Goal: Information Seeking & Learning: Learn about a topic

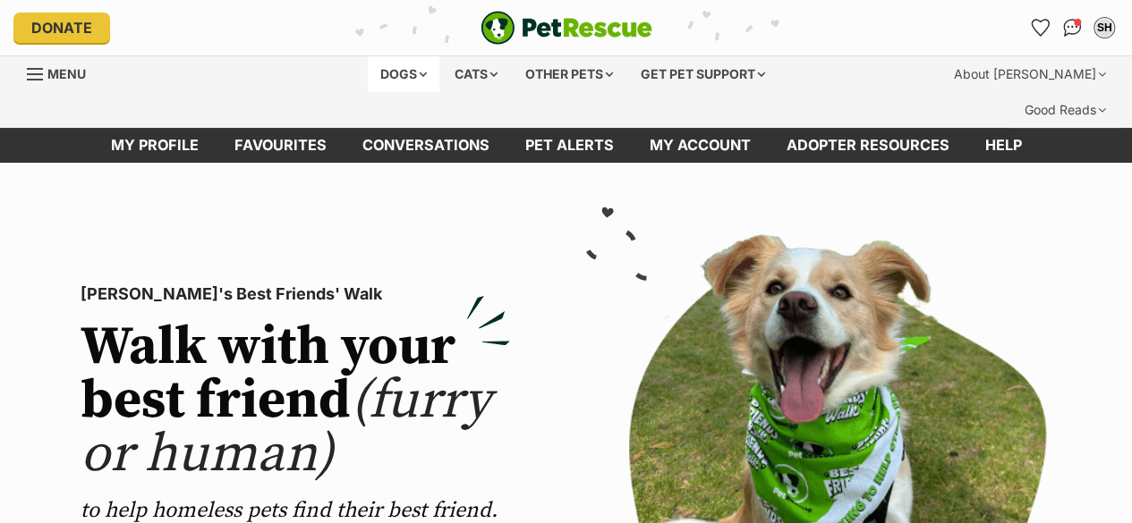
click at [411, 71] on div "Dogs" at bounding box center [404, 74] width 72 height 36
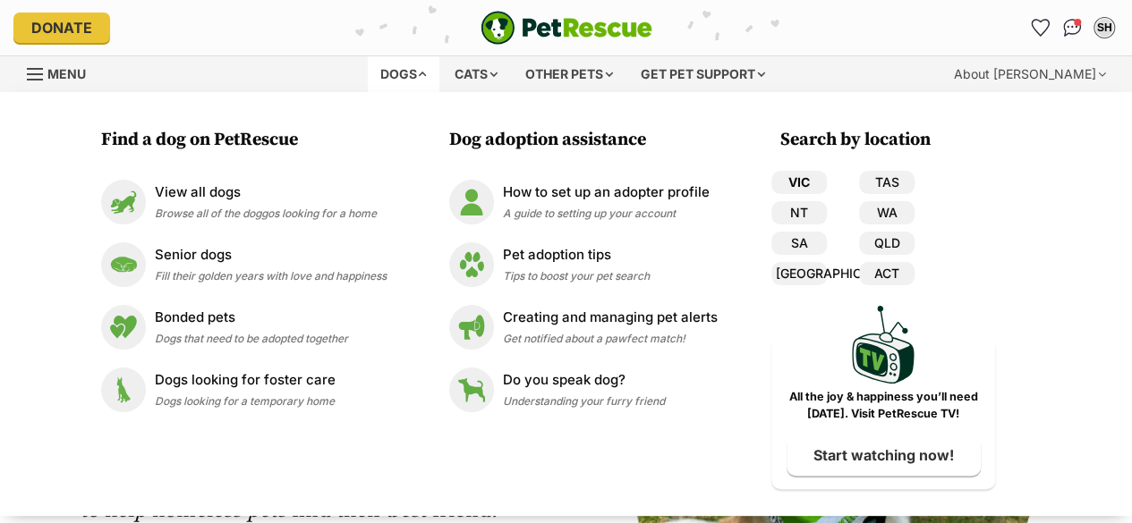
click at [783, 187] on link "VIC" at bounding box center [798, 182] width 55 height 23
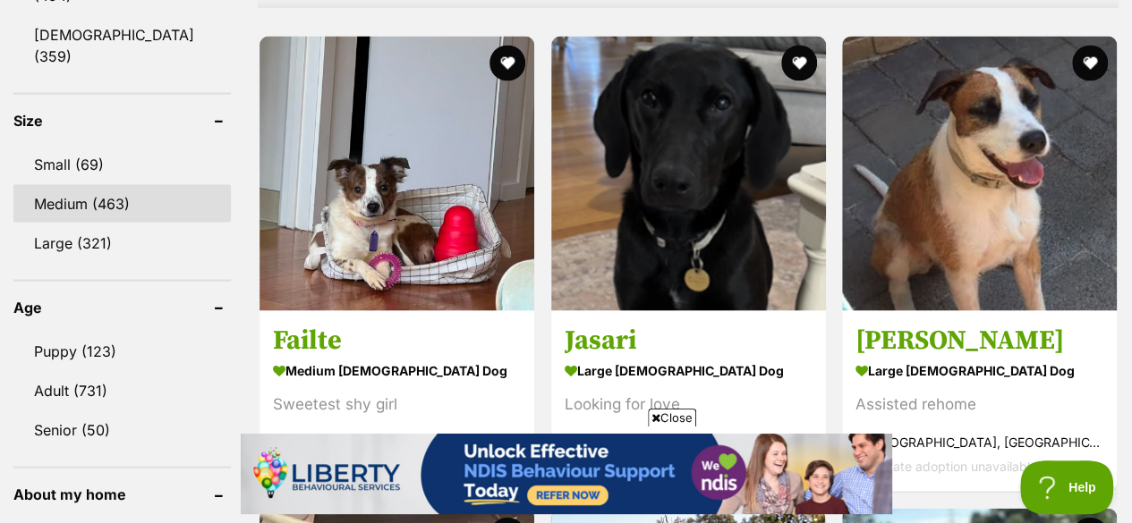
click at [73, 185] on link "Medium (463)" at bounding box center [121, 204] width 217 height 38
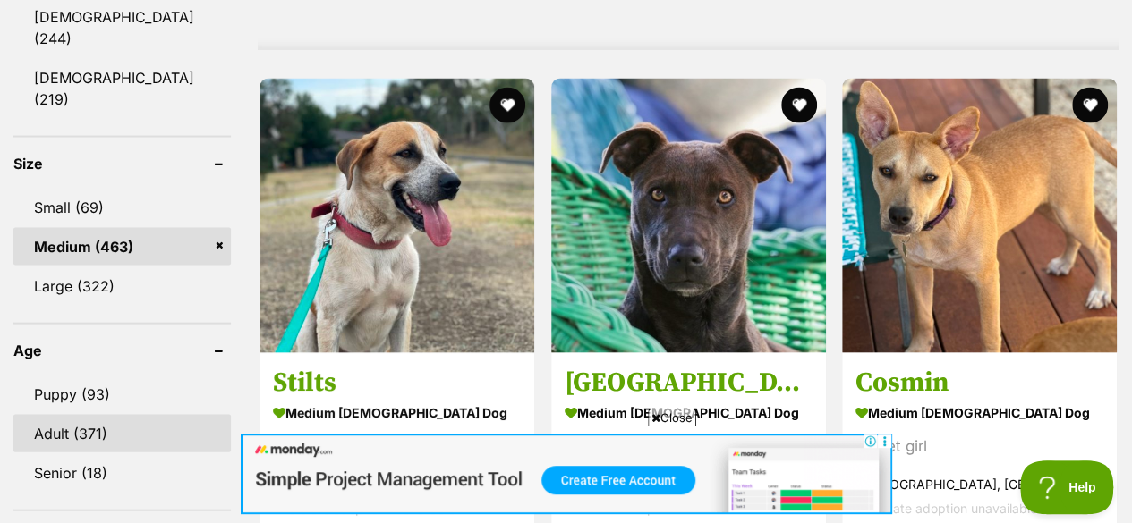
click at [84, 415] on link "Adult (371)" at bounding box center [121, 434] width 217 height 38
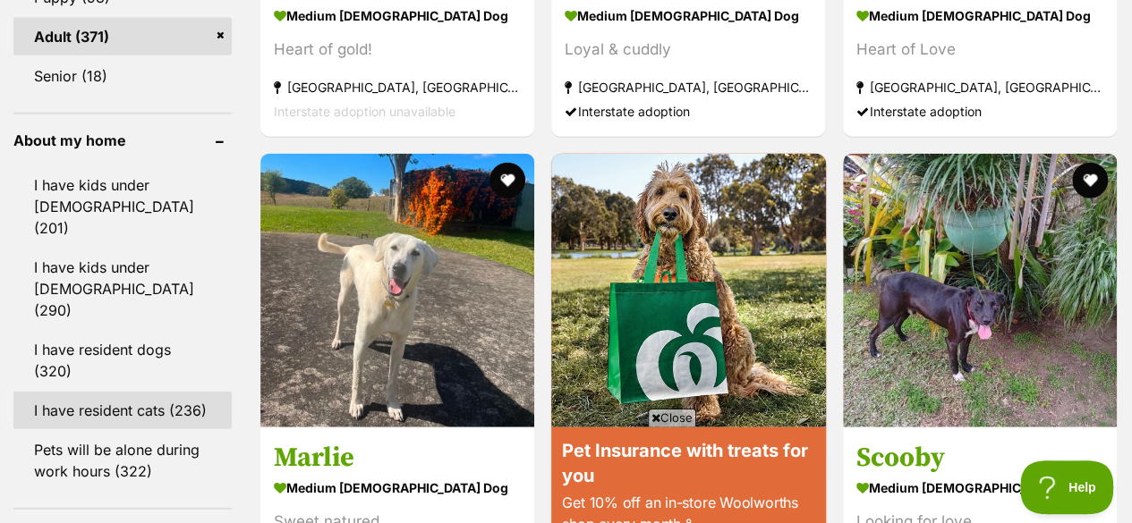
scroll to position [2073, 0]
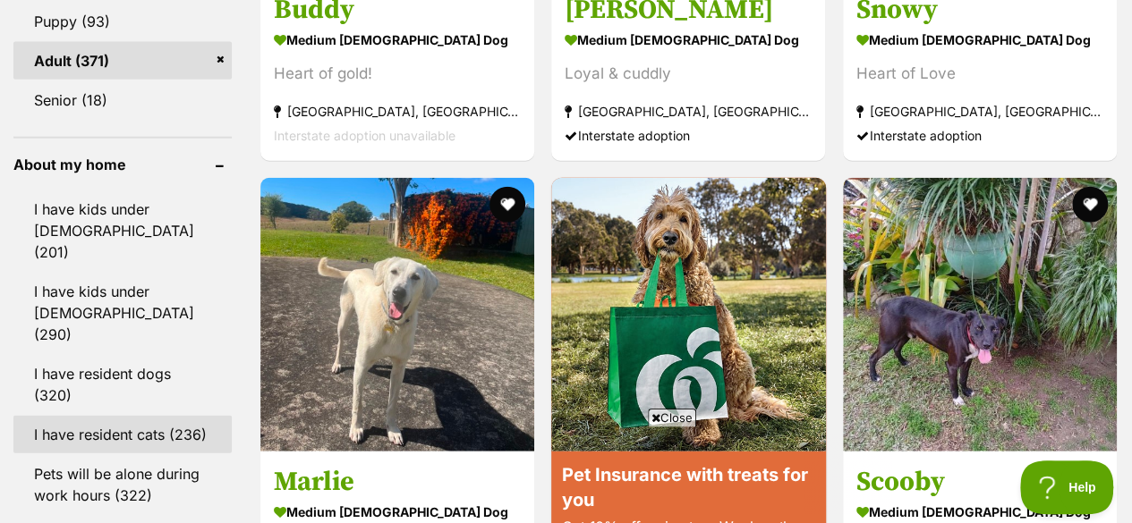
click at [141, 416] on link "I have resident cats (236)" at bounding box center [122, 435] width 218 height 38
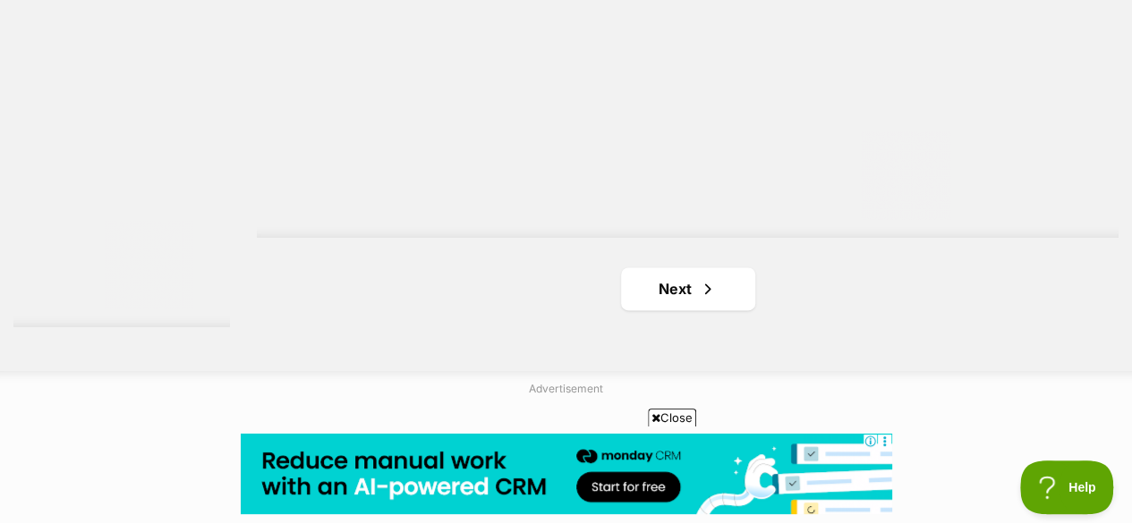
scroll to position [4471, 0]
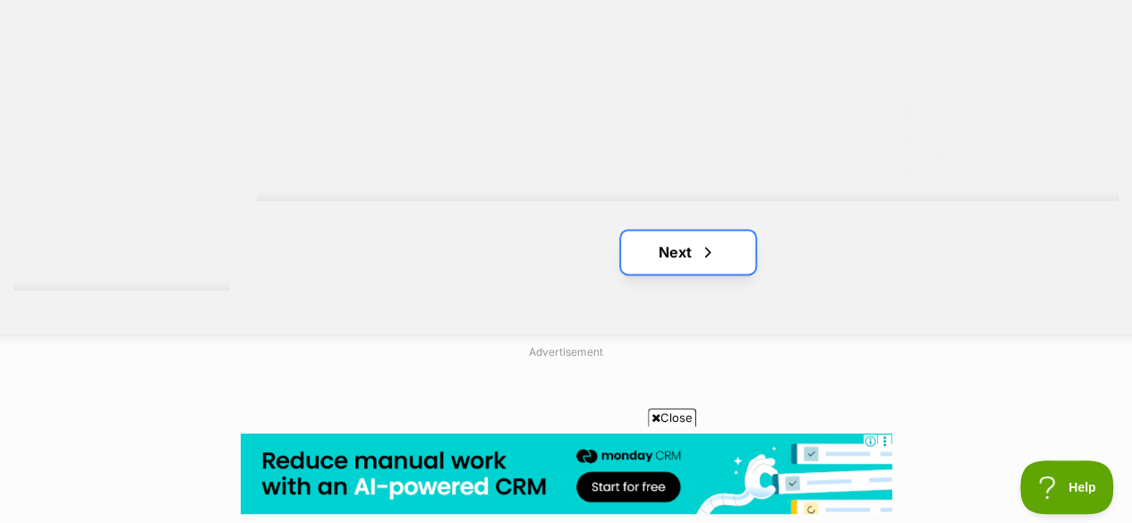
click at [724, 231] on link "Next" at bounding box center [688, 252] width 134 height 43
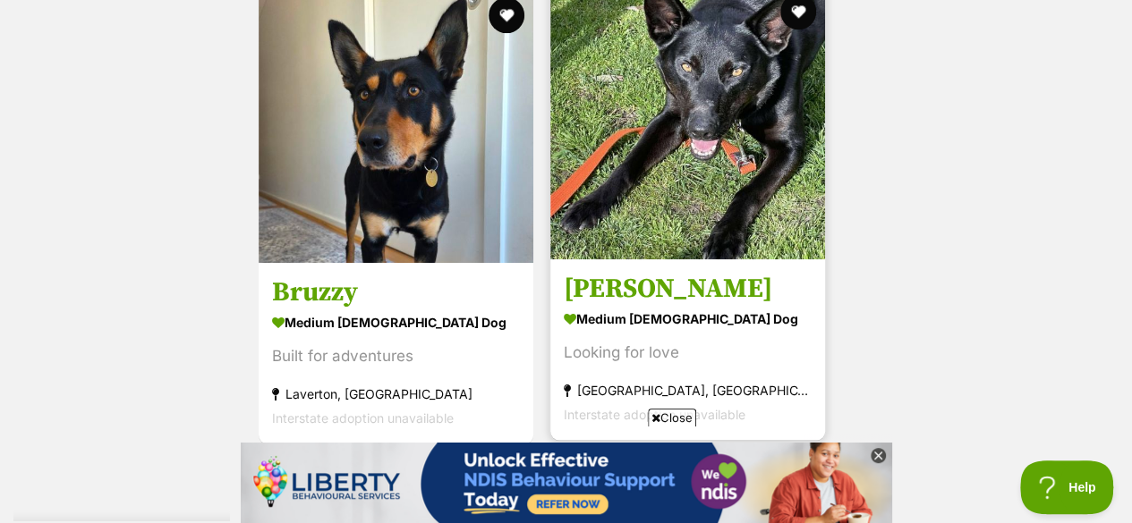
click at [619, 272] on h3 "Rocco" at bounding box center [688, 289] width 248 height 34
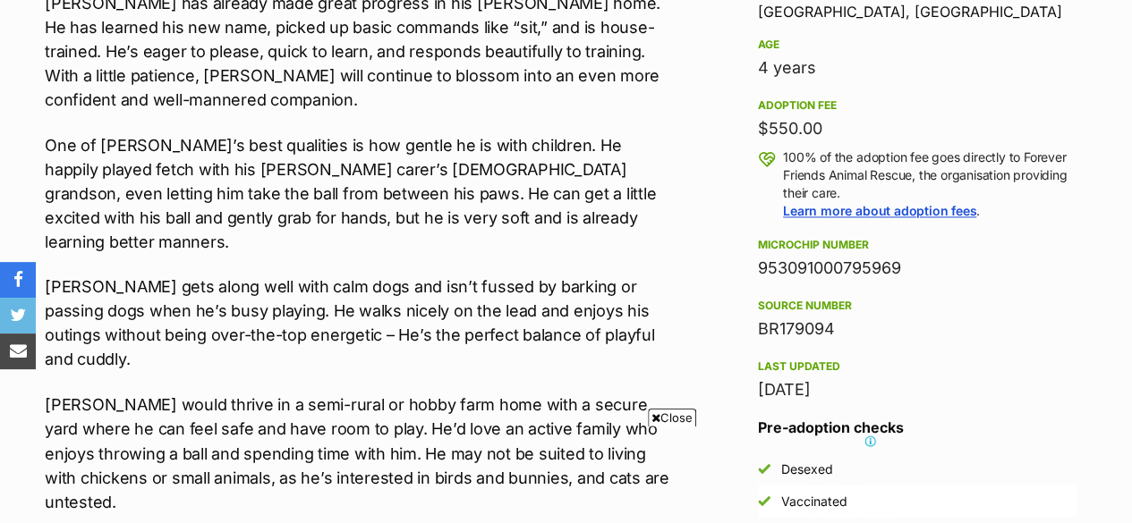
scroll to position [1521, 0]
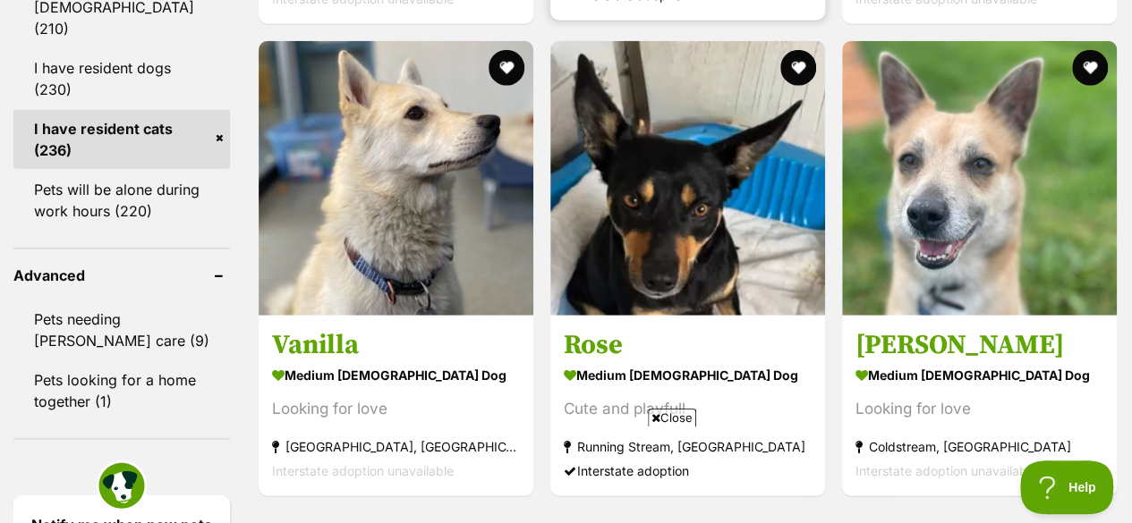
scroll to position [2415, 0]
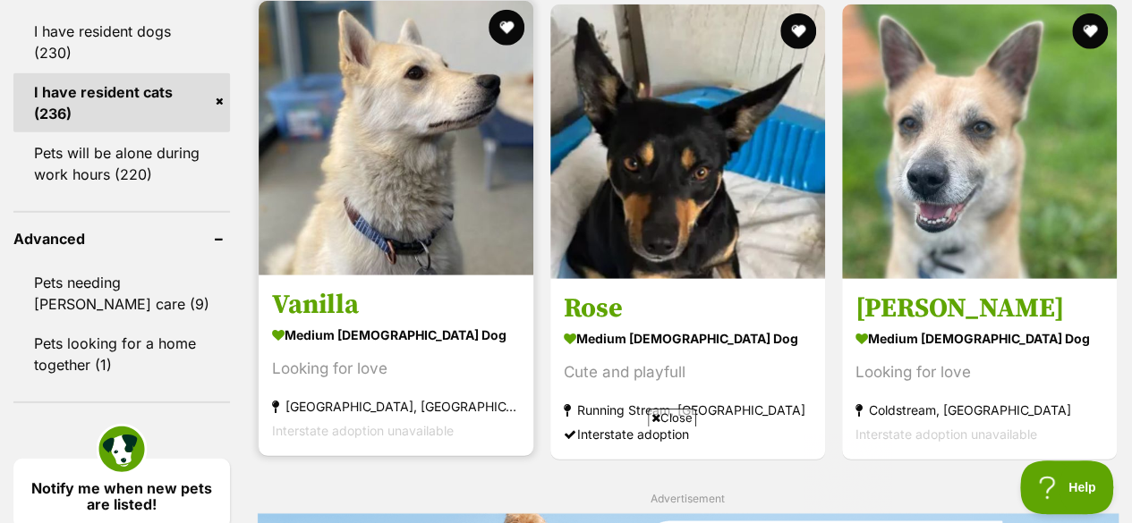
click at [378, 322] on strong "medium [DEMOGRAPHIC_DATA] Dog" at bounding box center [396, 335] width 248 height 26
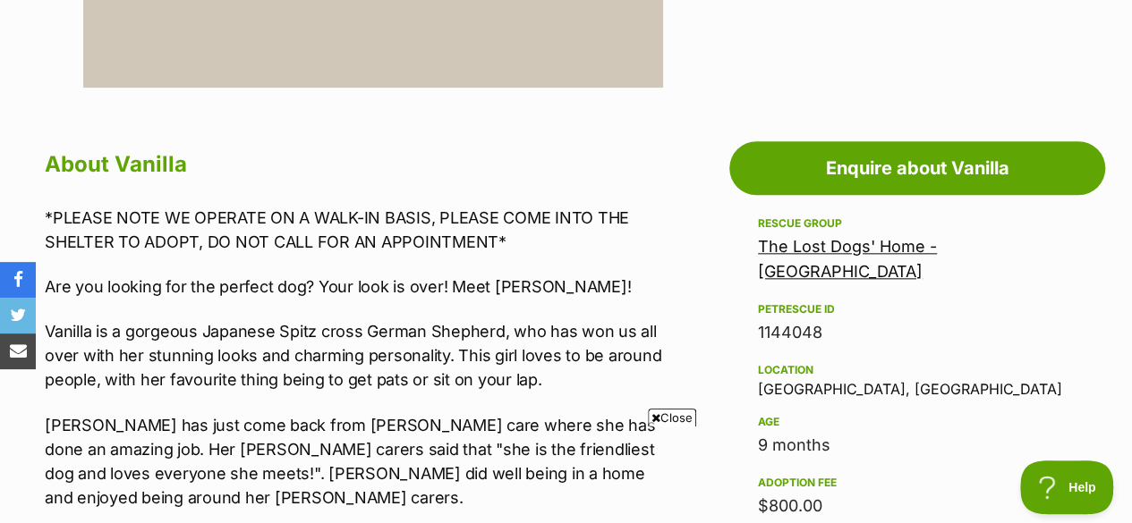
scroll to position [895, 0]
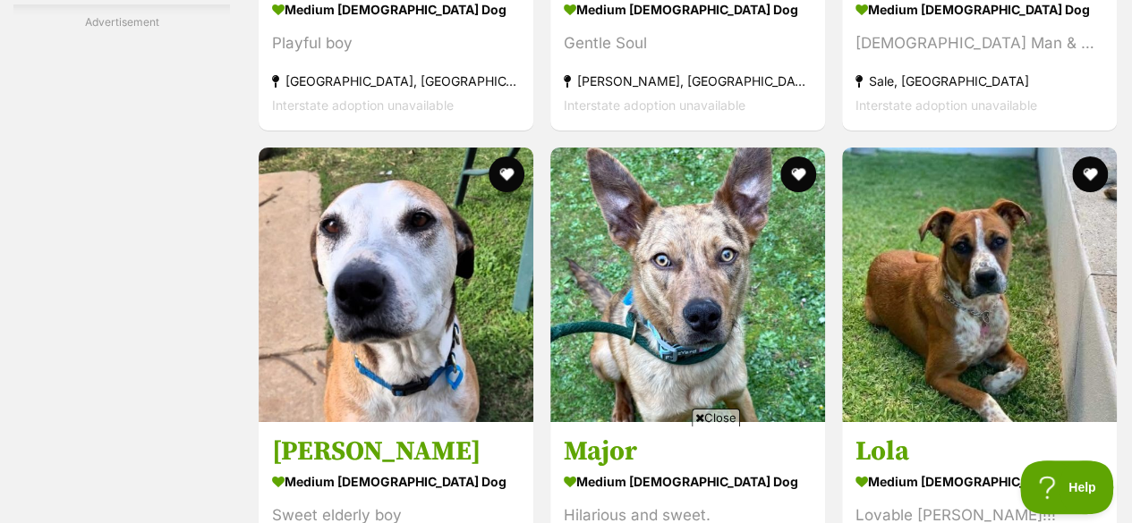
scroll to position [3747, 0]
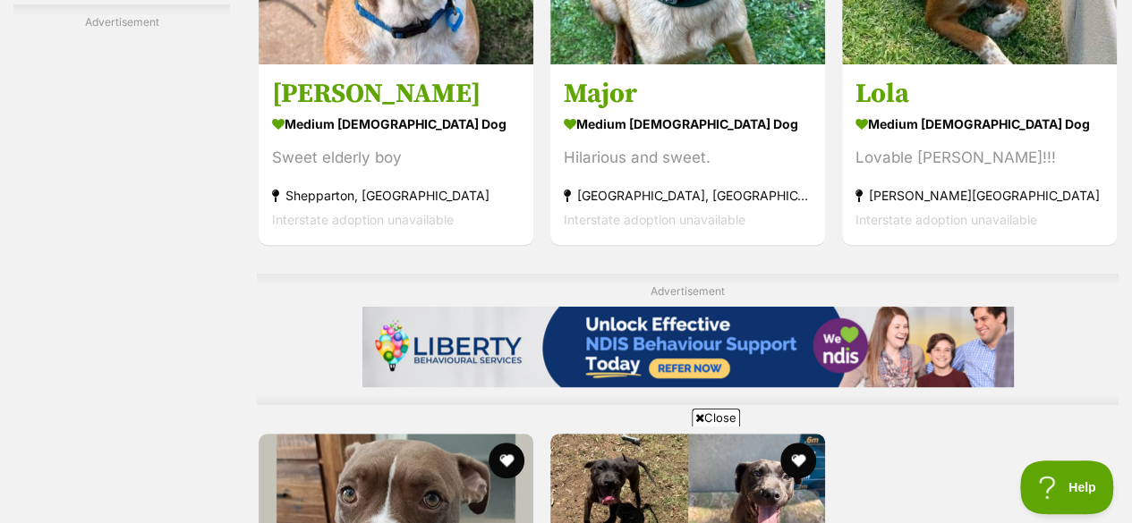
scroll to position [0, 0]
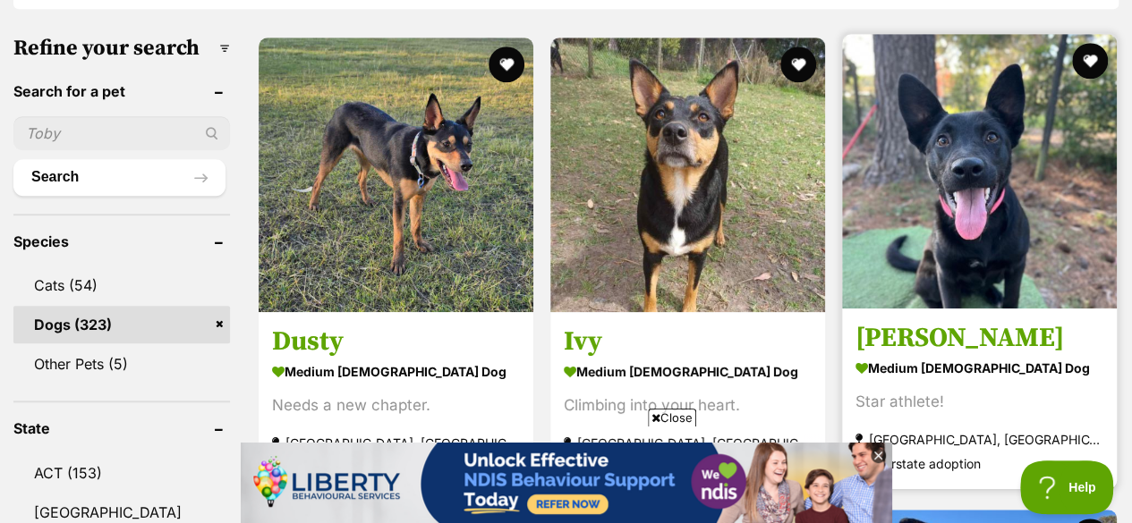
click at [895, 355] on strong "medium female Dog" at bounding box center [979, 368] width 248 height 26
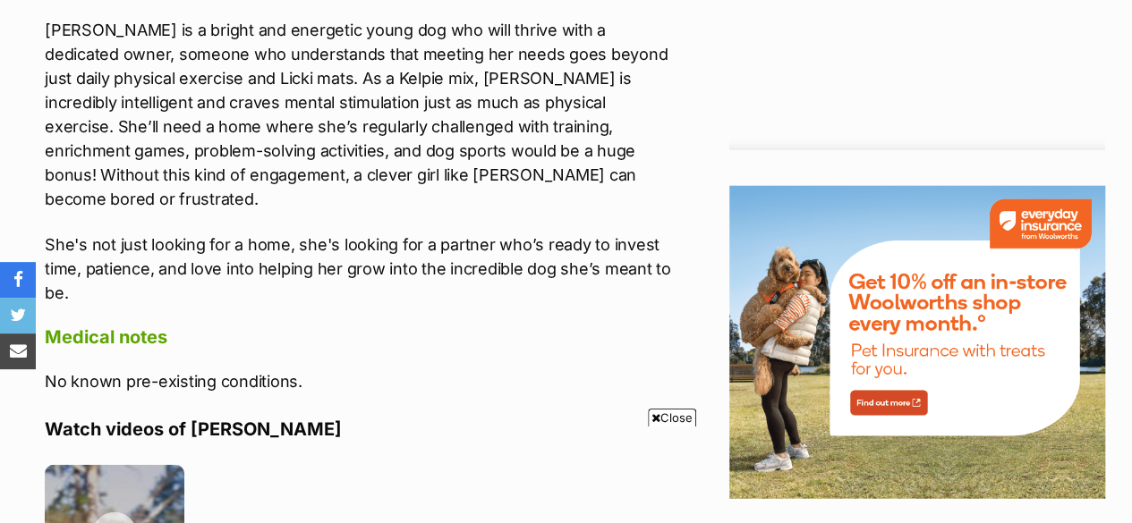
scroll to position [2147, 0]
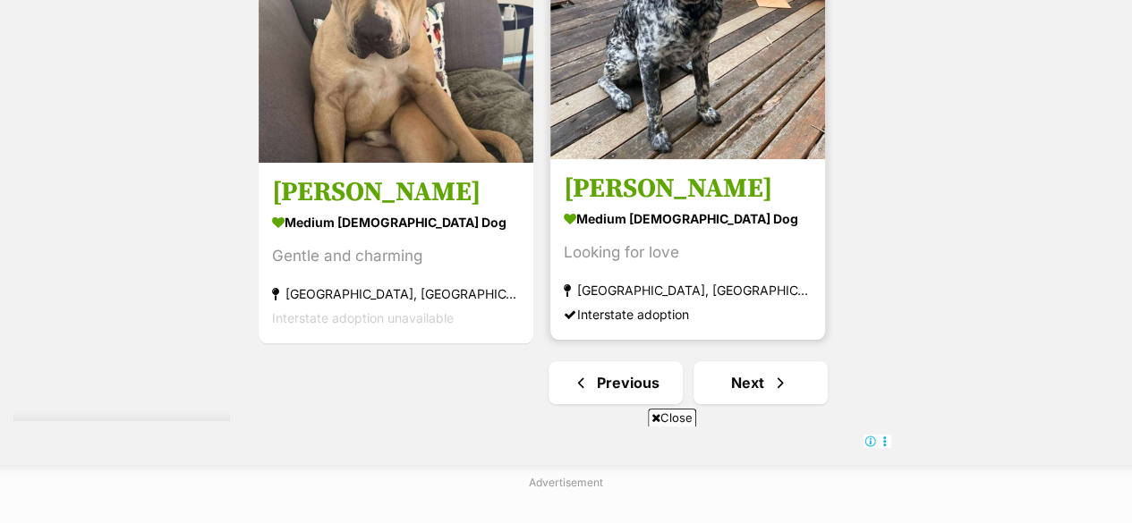
scroll to position [4205, 0]
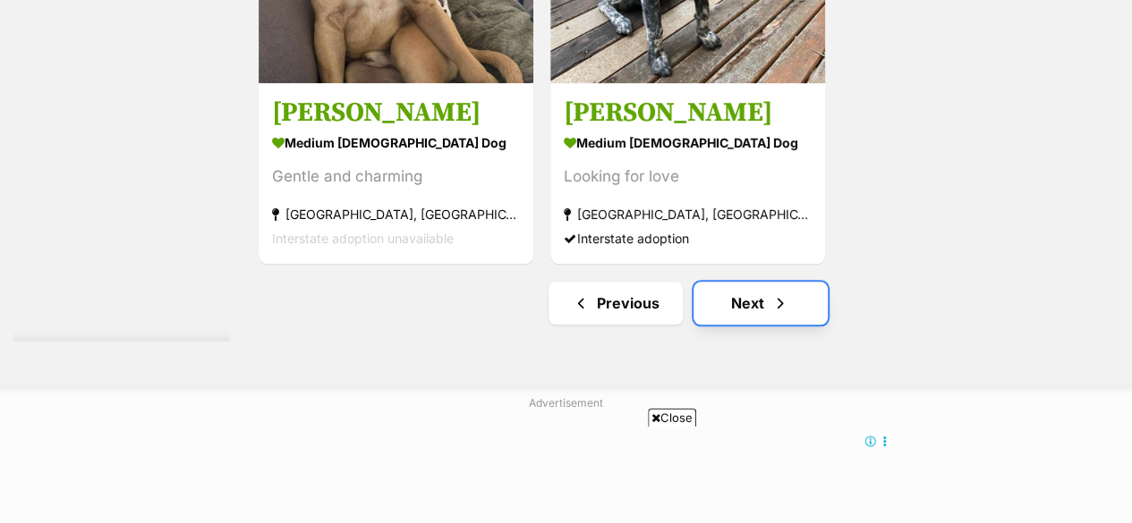
click at [746, 282] on link "Next" at bounding box center [760, 303] width 134 height 43
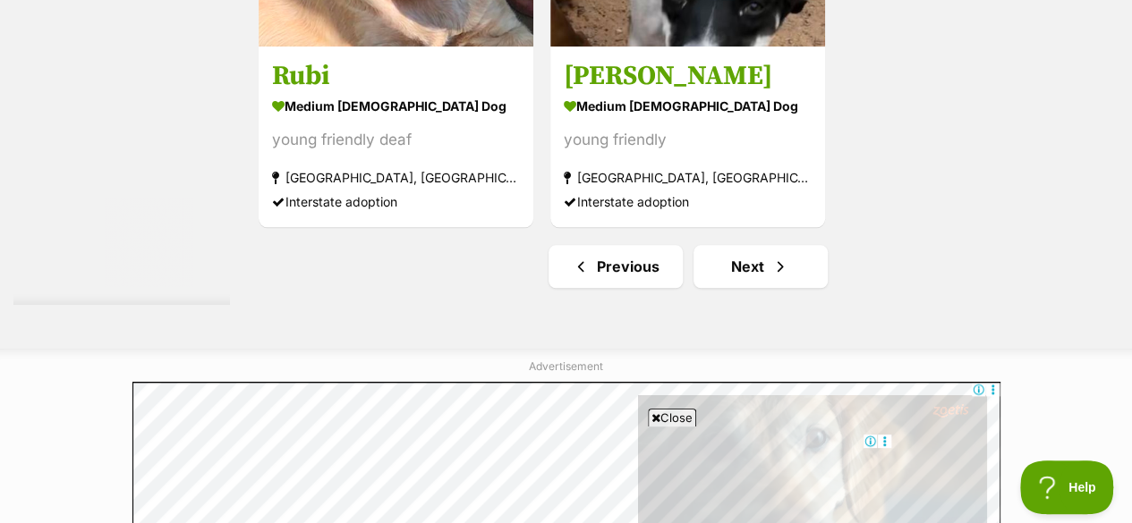
scroll to position [4294, 0]
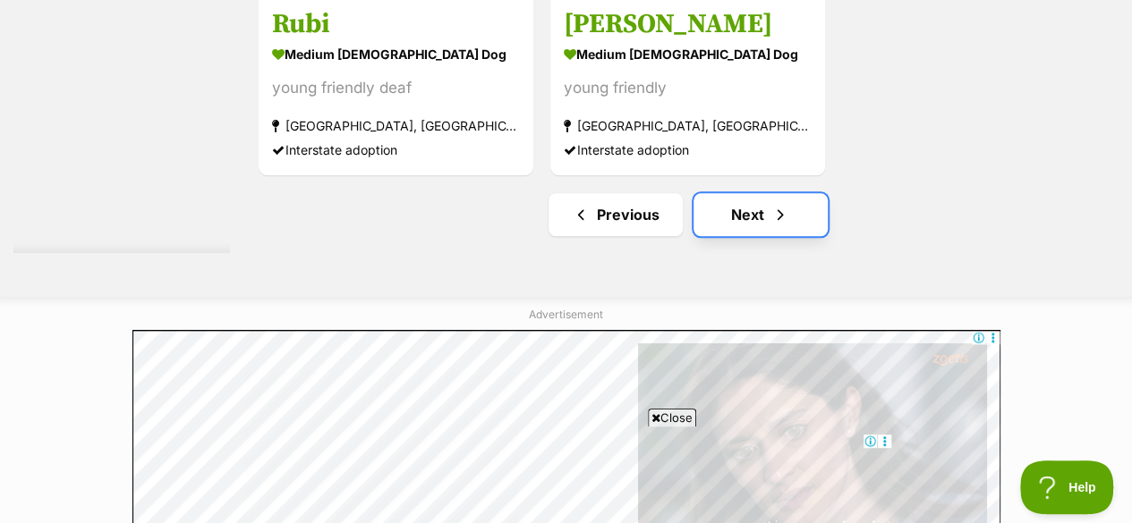
click at [735, 193] on link "Next" at bounding box center [760, 214] width 134 height 43
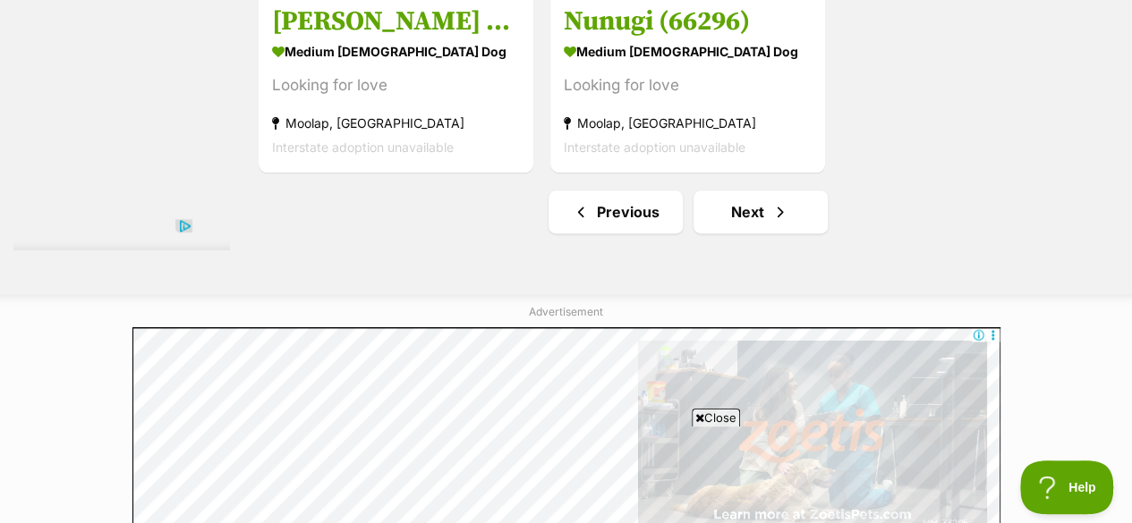
scroll to position [4473, 0]
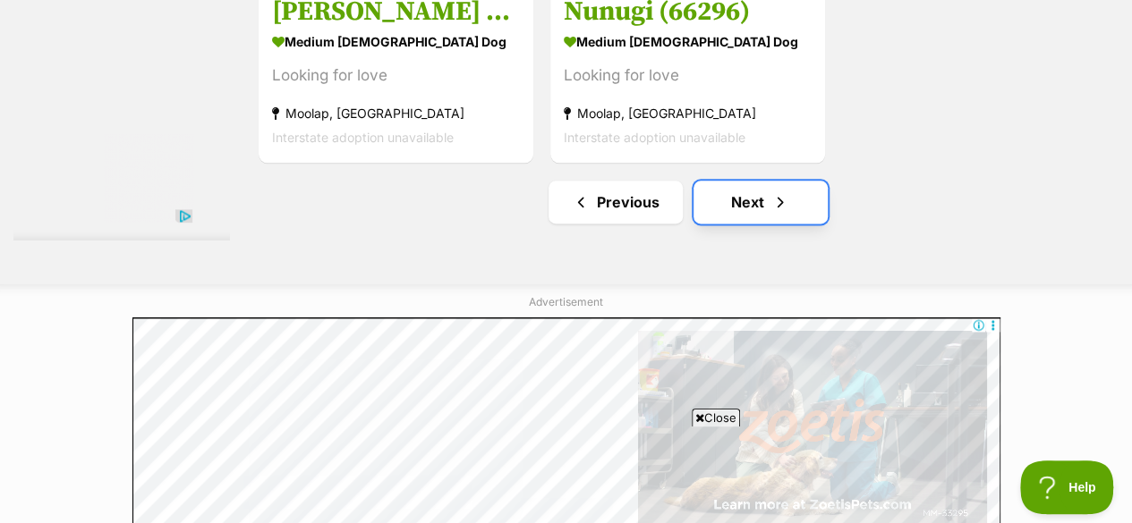
click at [791, 181] on link "Next" at bounding box center [760, 202] width 134 height 43
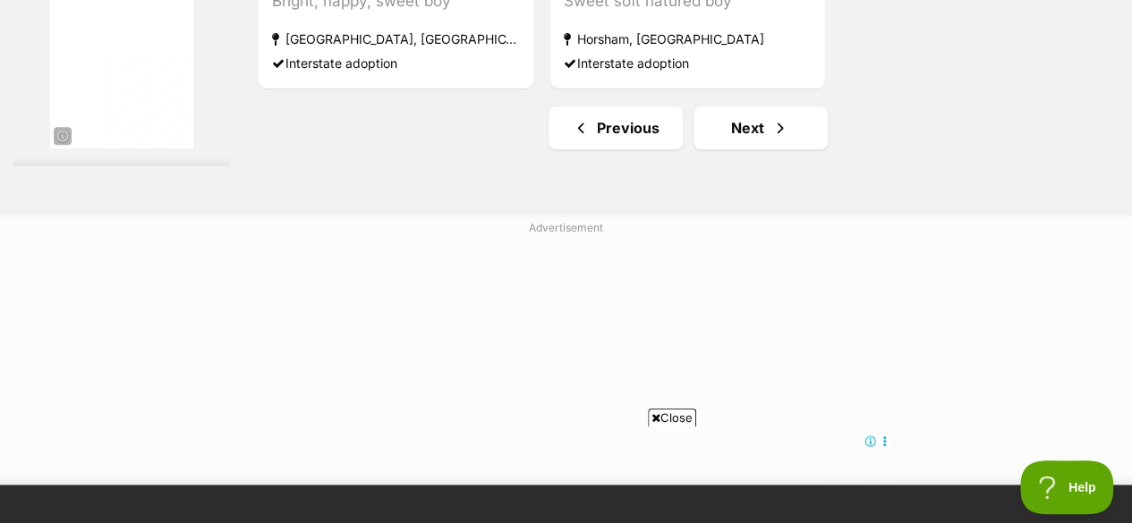
scroll to position [4383, 0]
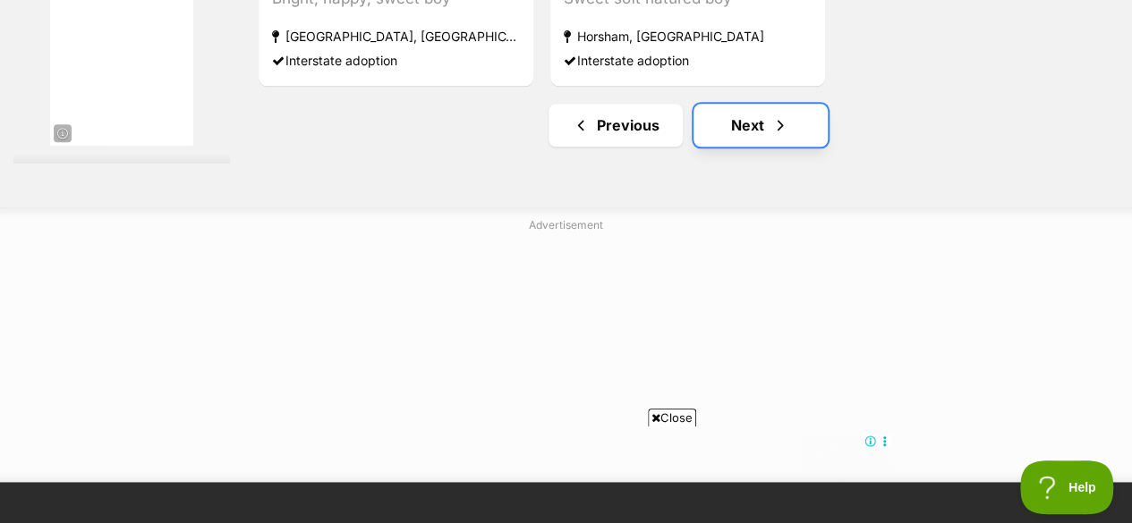
click at [819, 104] on link "Next" at bounding box center [760, 125] width 134 height 43
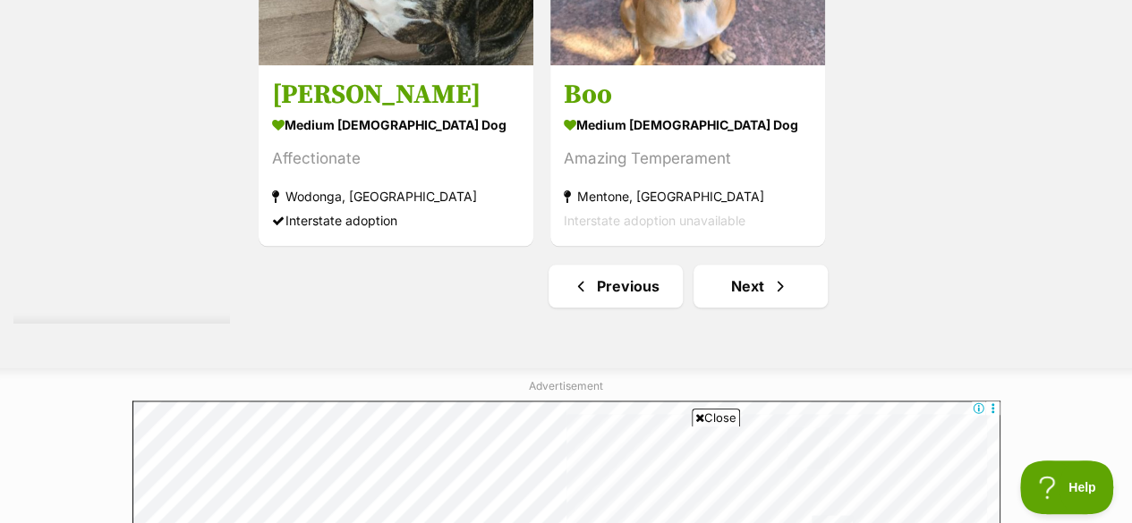
scroll to position [4294, 0]
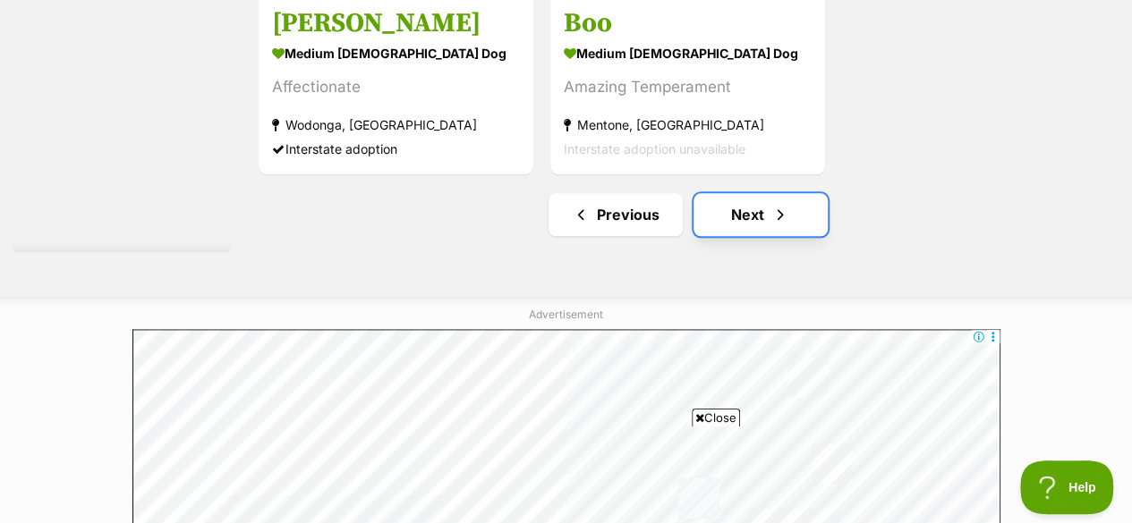
click at [789, 193] on link "Next" at bounding box center [760, 214] width 134 height 43
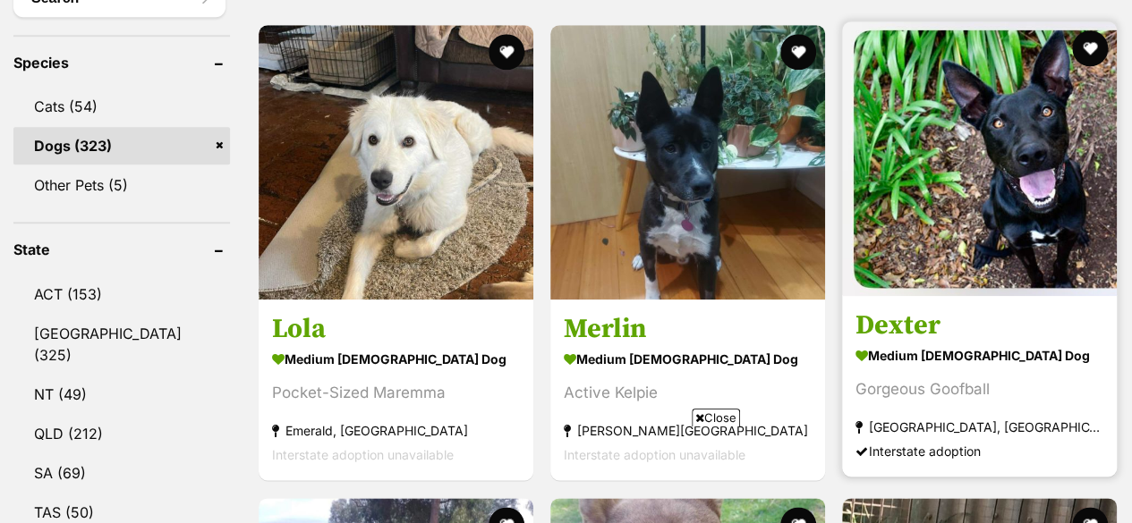
click at [949, 310] on h3 "Dexter" at bounding box center [979, 327] width 248 height 34
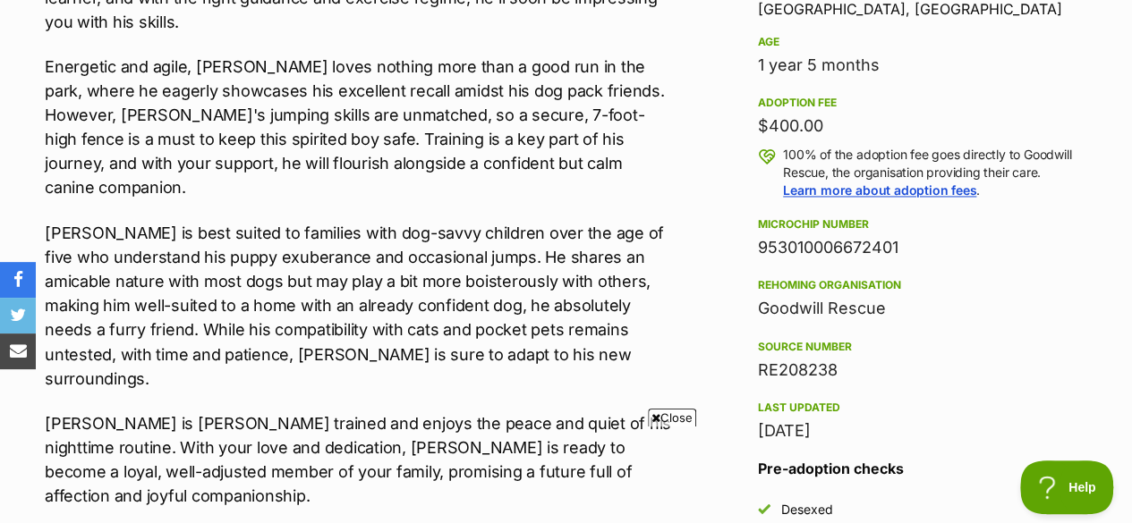
scroll to position [1342, 0]
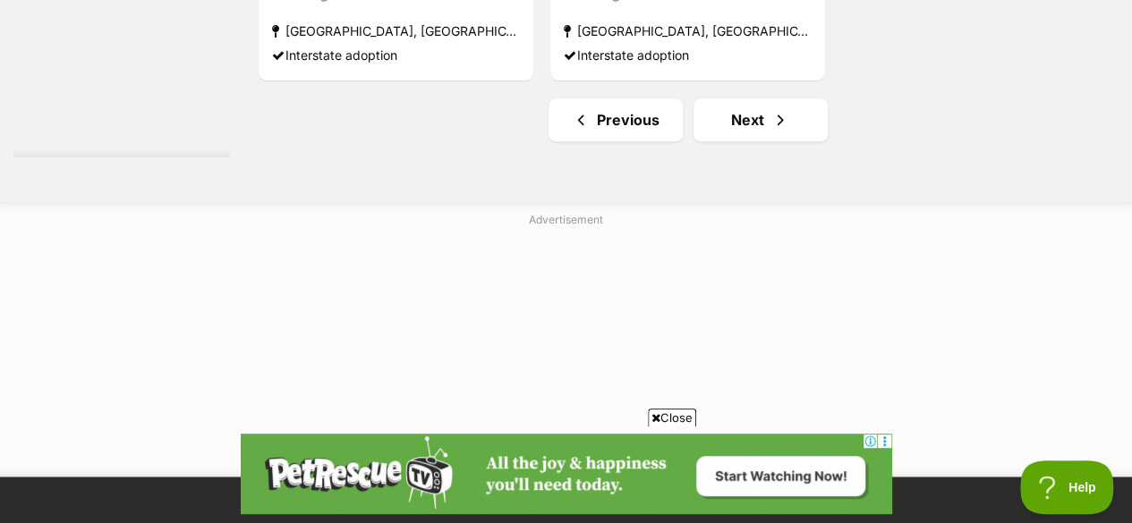
scroll to position [4562, 0]
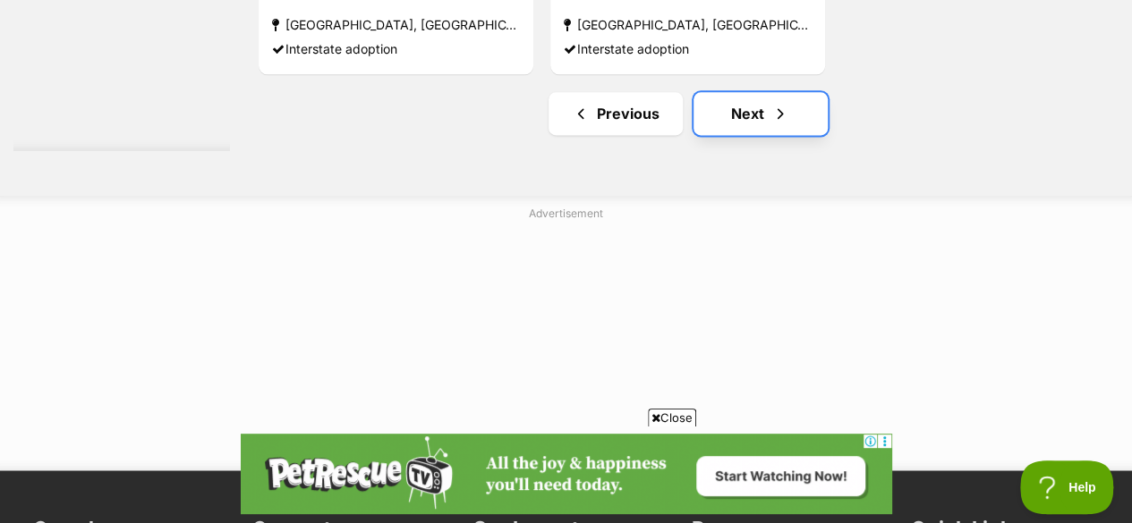
click at [719, 92] on link "Next" at bounding box center [760, 113] width 134 height 43
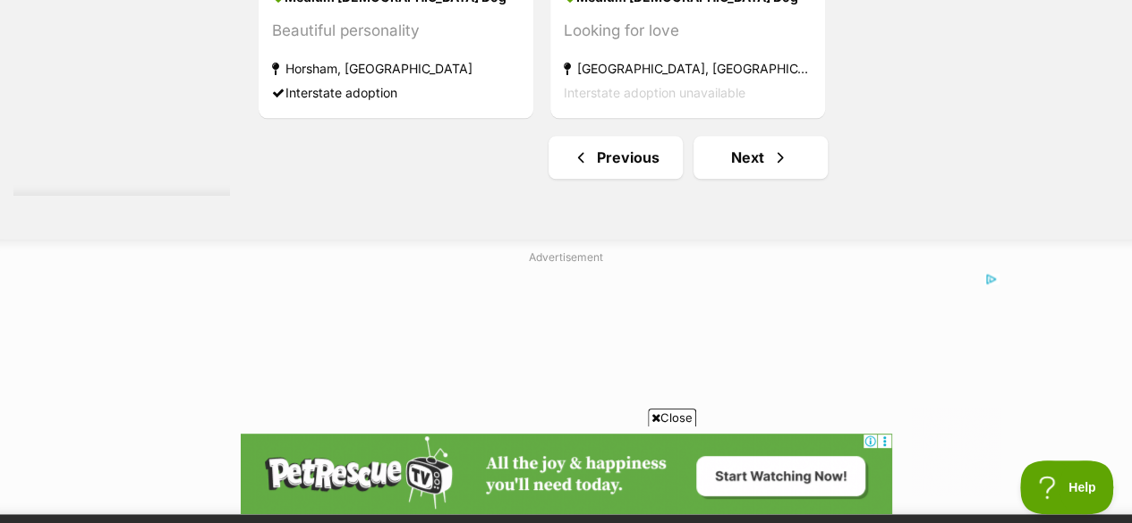
scroll to position [4383, 0]
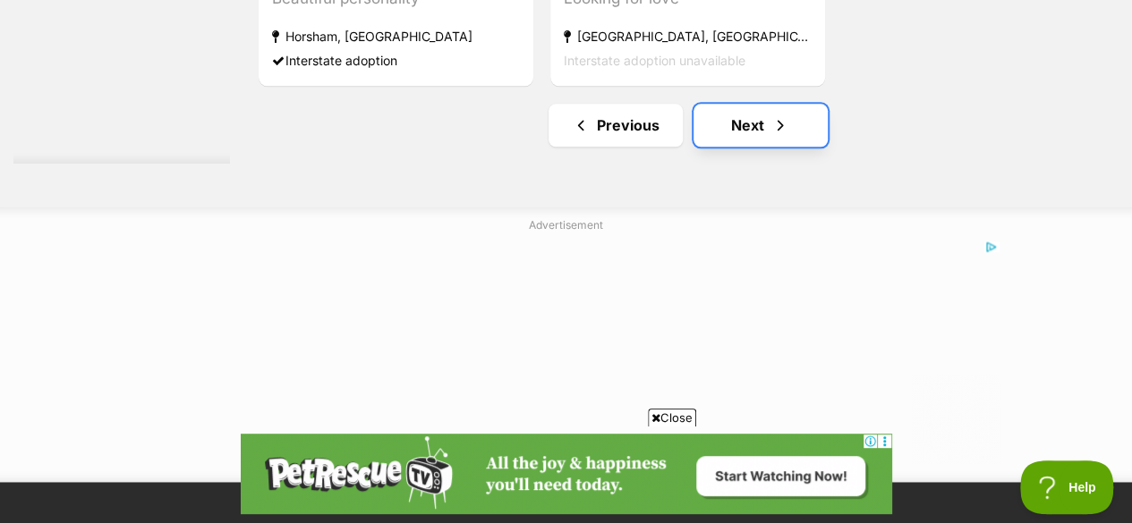
click at [734, 104] on link "Next" at bounding box center [760, 125] width 134 height 43
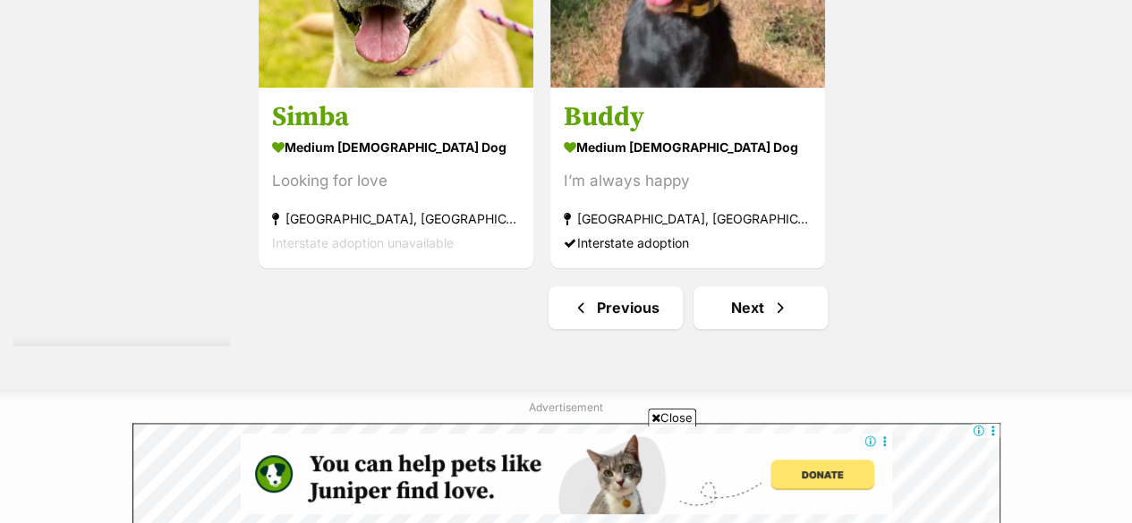
scroll to position [4238, 0]
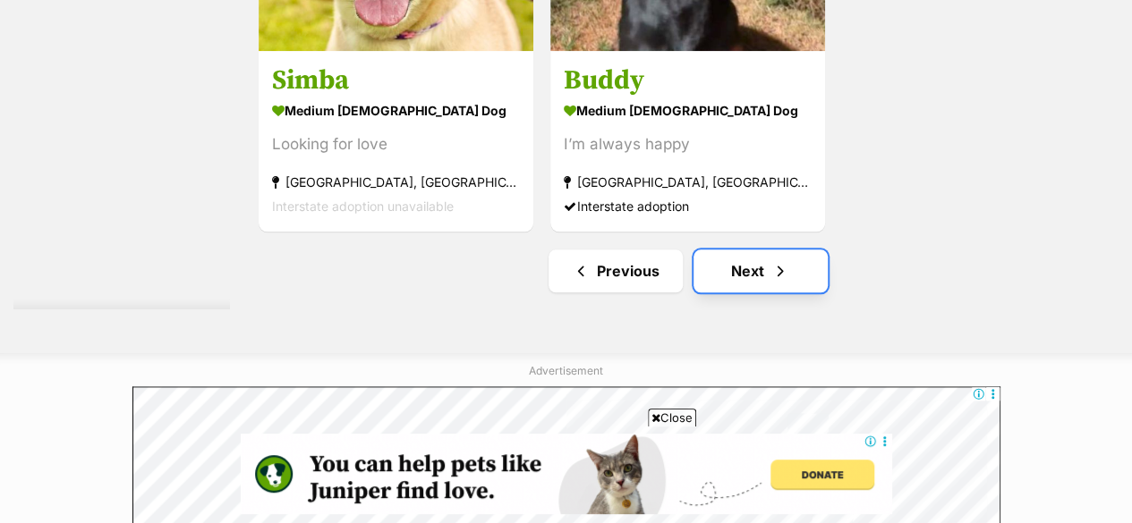
click at [805, 250] on link "Next" at bounding box center [760, 271] width 134 height 43
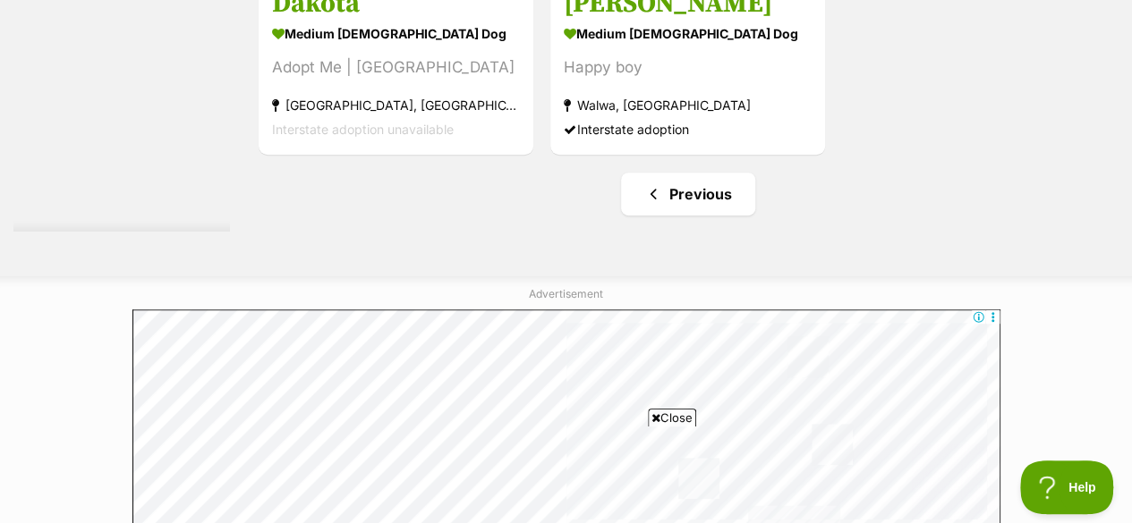
scroll to position [3847, 0]
